Goal: Check status

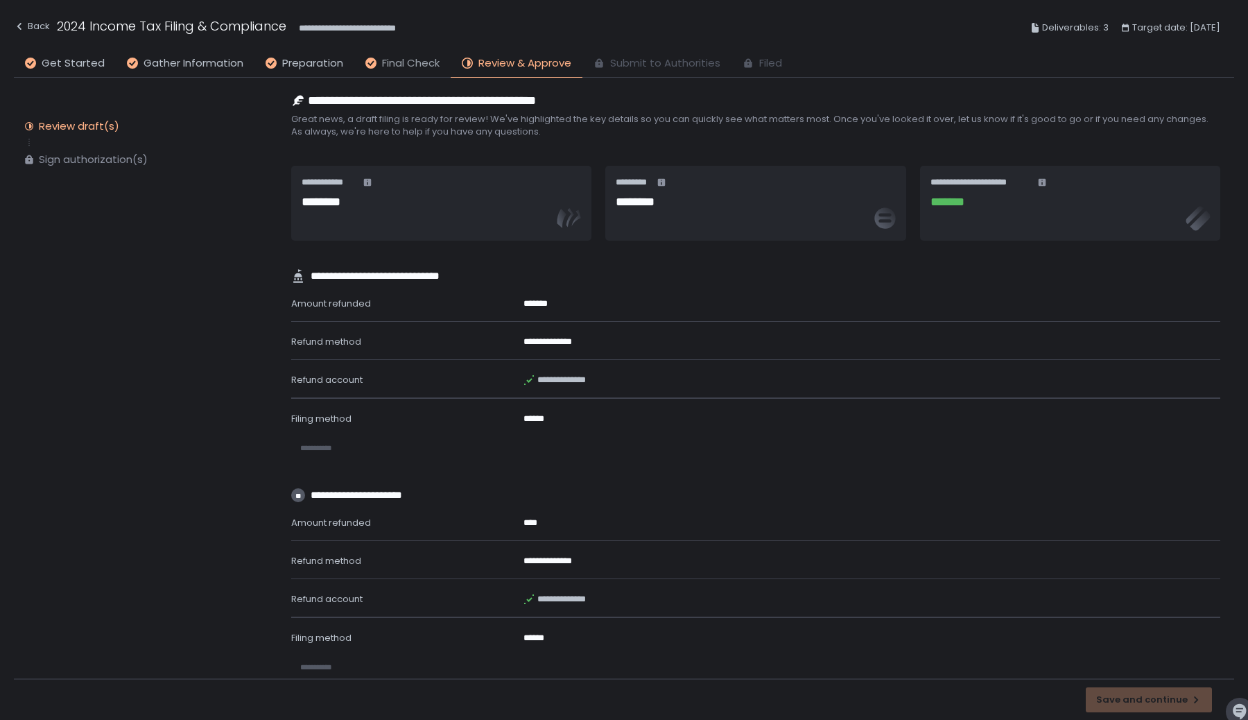
click at [417, 67] on span "Final Check" at bounding box center [411, 63] width 58 height 16
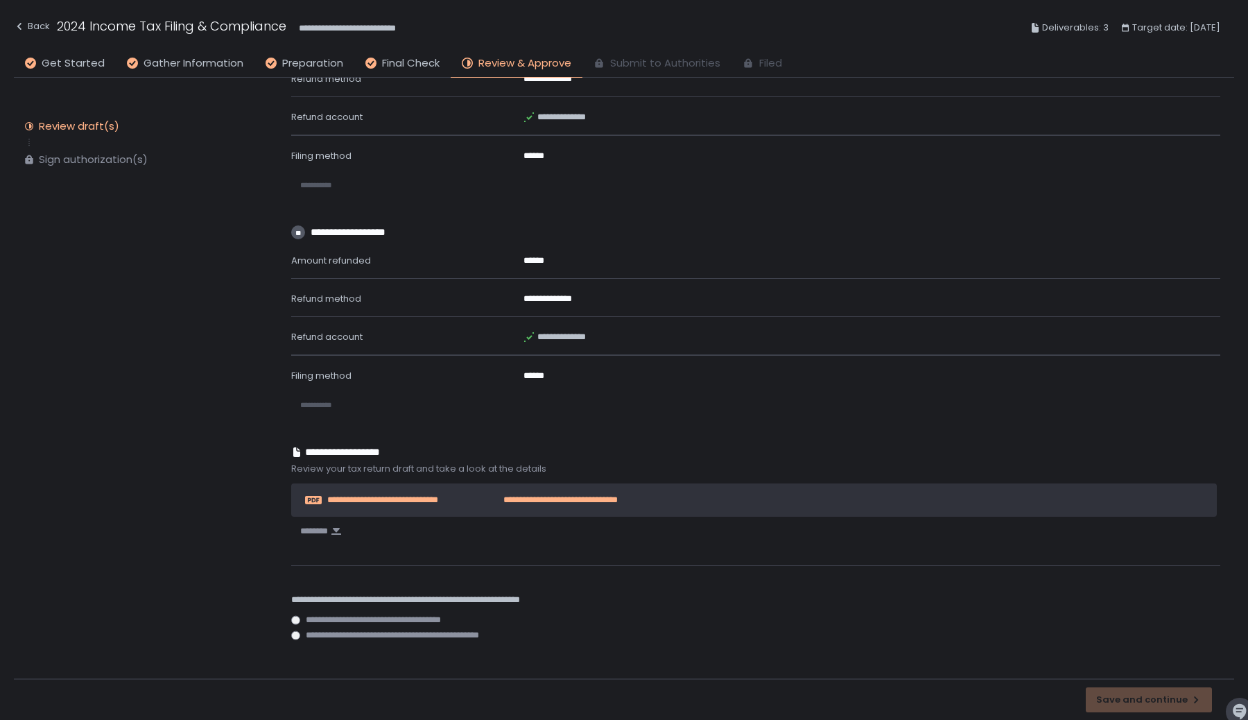
click at [530, 501] on span "**********" at bounding box center [545, 500] width 146 height 12
